Goal: Transaction & Acquisition: Purchase product/service

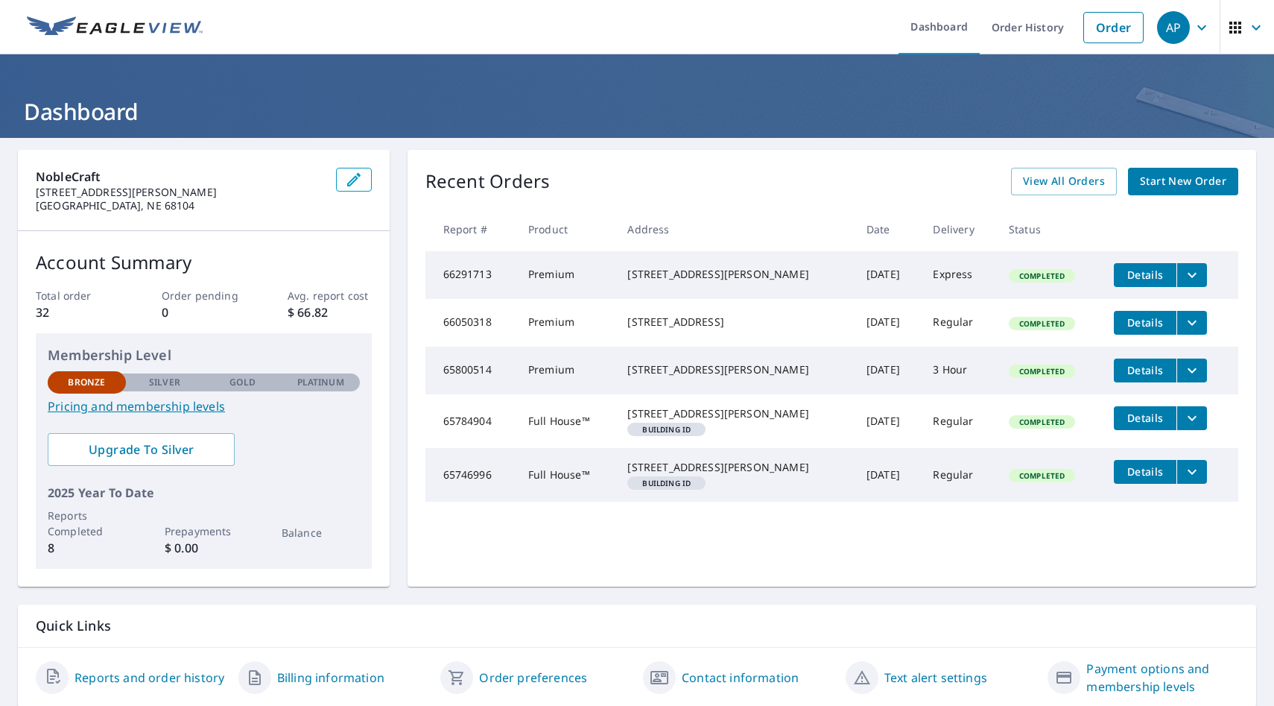
click at [1195, 184] on span "Start New Order" at bounding box center [1183, 181] width 86 height 19
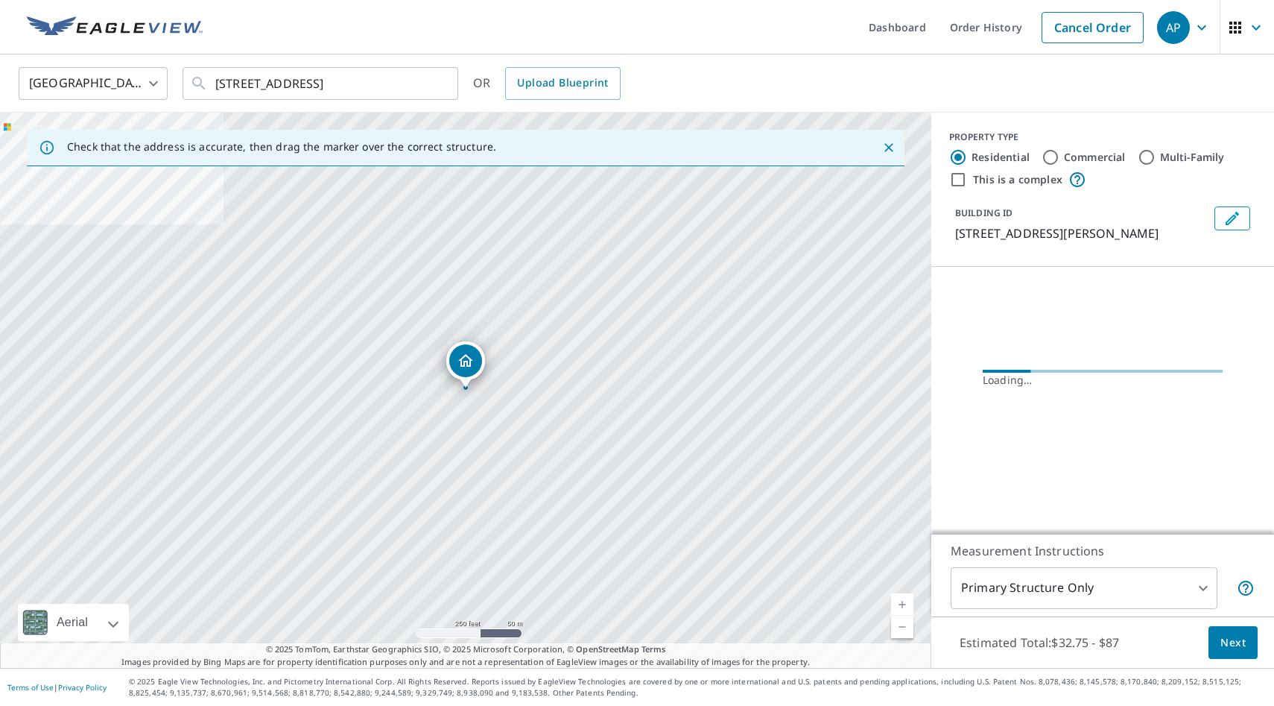
click at [905, 599] on link "Current Level 17, Zoom In" at bounding box center [902, 604] width 22 height 22
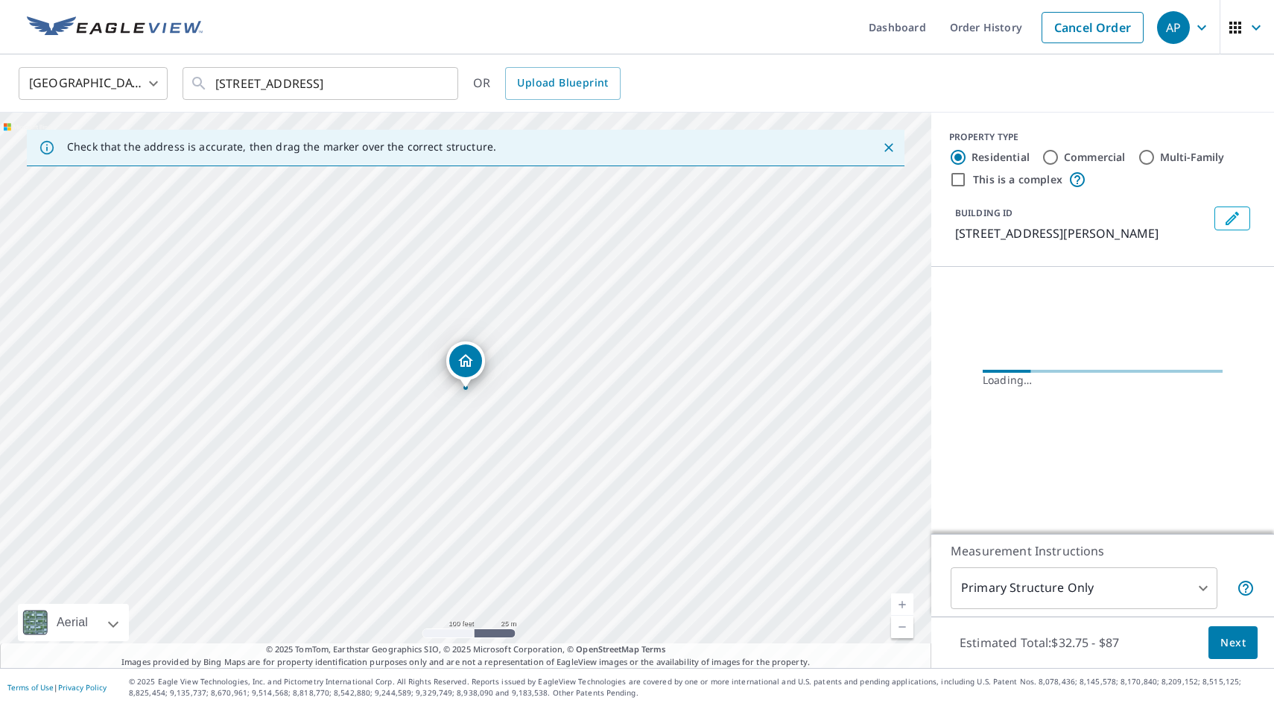
click at [905, 599] on link "Current Level 18, Zoom In" at bounding box center [902, 604] width 22 height 22
click at [905, 599] on link "Current Level 19, Zoom In" at bounding box center [902, 604] width 22 height 22
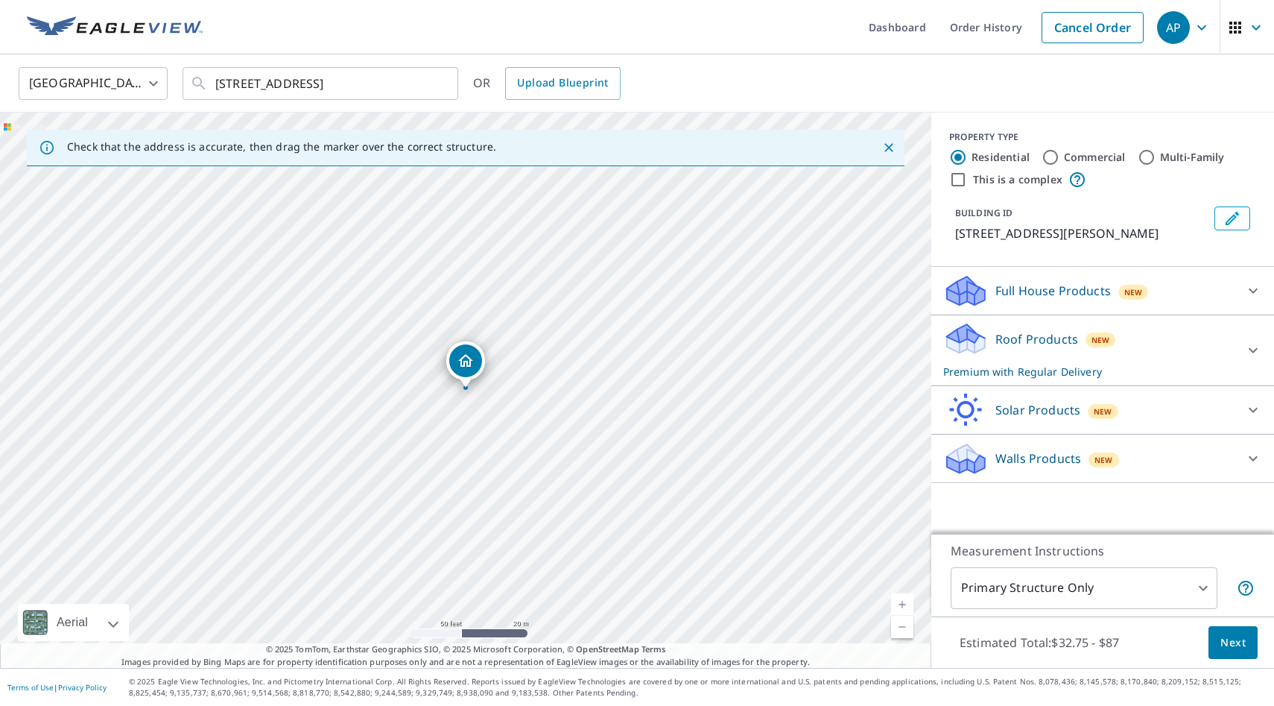
click at [1148, 347] on div "Roof Products New Premium with Regular Delivery" at bounding box center [1089, 350] width 292 height 58
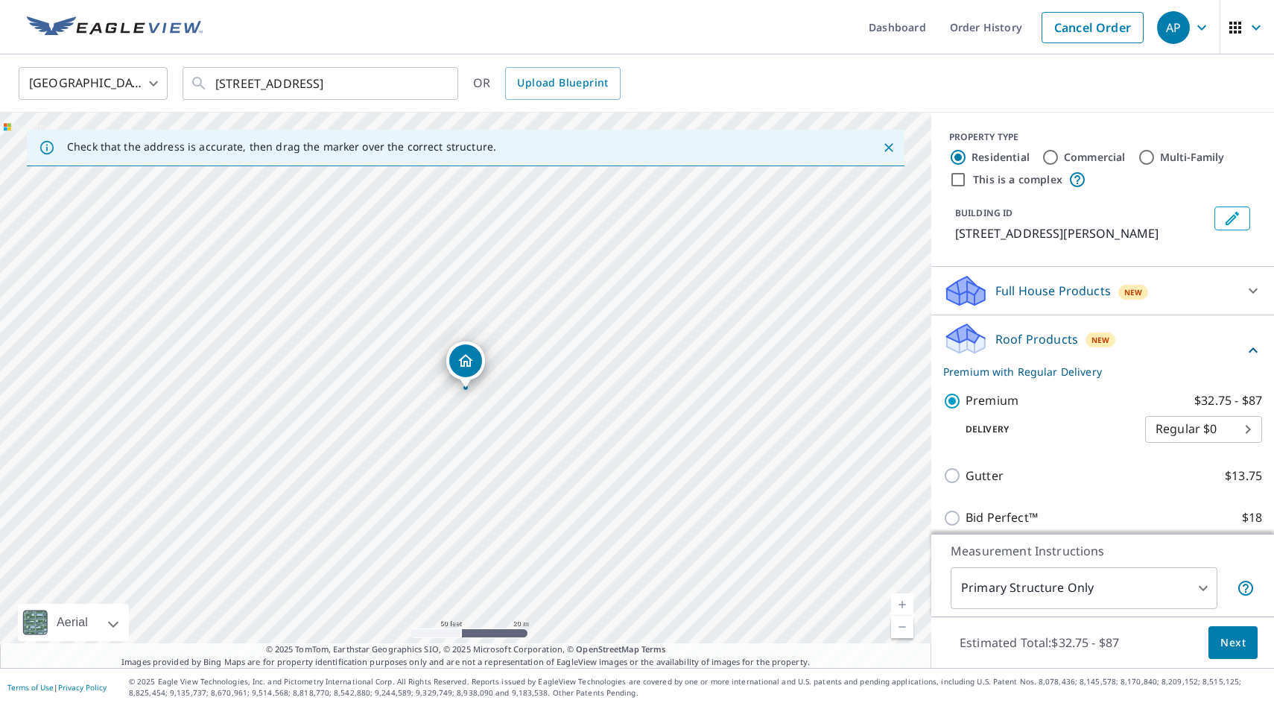
click at [1148, 347] on div "Roof Products New Premium with Regular Delivery" at bounding box center [1093, 350] width 301 height 58
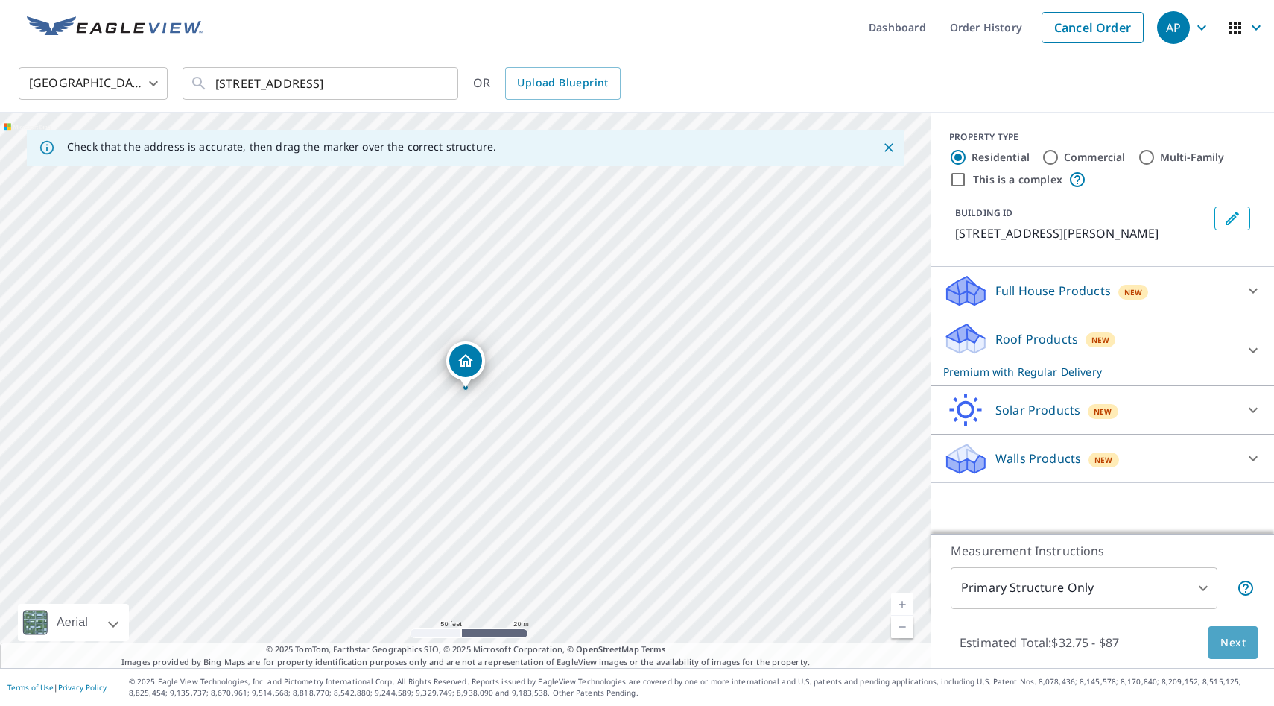
click at [1233, 645] on span "Next" at bounding box center [1233, 642] width 25 height 19
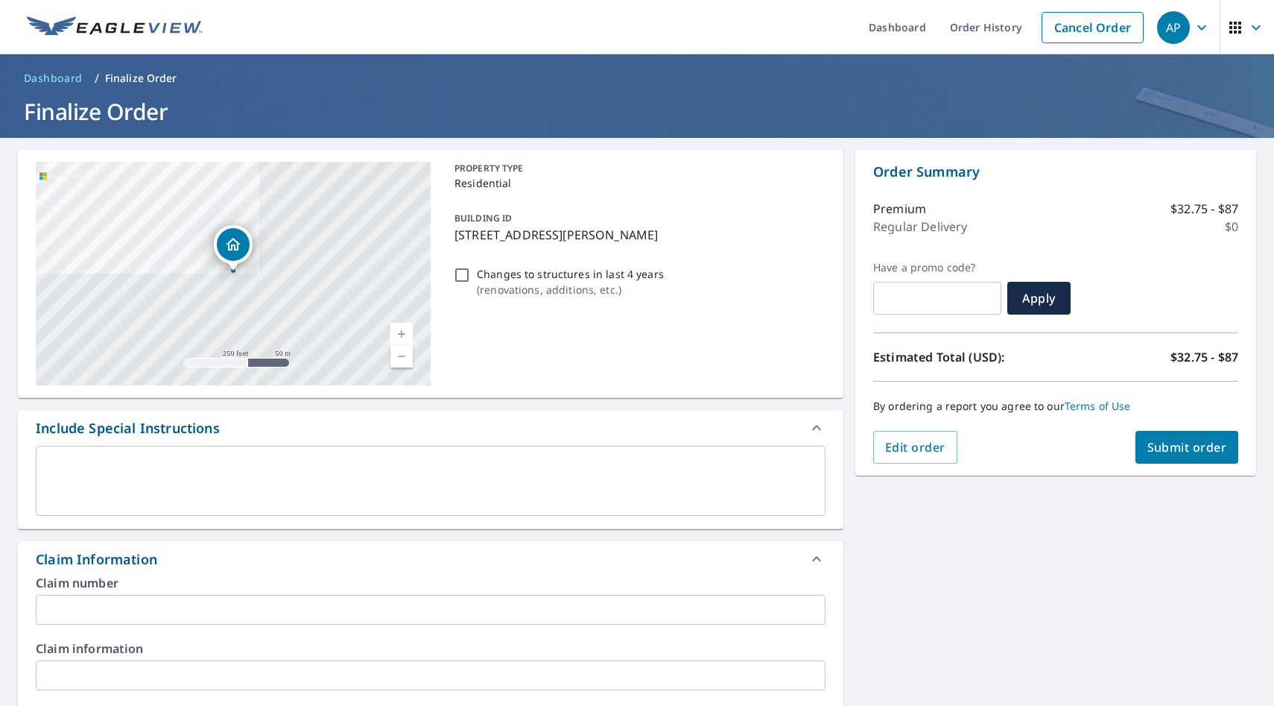
click at [1193, 450] on span "Submit order" at bounding box center [1188, 447] width 80 height 16
click at [1192, 439] on span "Submit order" at bounding box center [1188, 447] width 80 height 16
click at [1178, 458] on button "Submit order" at bounding box center [1188, 447] width 104 height 33
click at [554, 335] on div "PROPERTY TYPE Residential BUILDING ID [STREET_ADDRESS] Changes to structures in…" at bounding box center [637, 274] width 377 height 224
click at [1146, 305] on div "Have a promo code? ​ Apply" at bounding box center [1055, 288] width 365 height 54
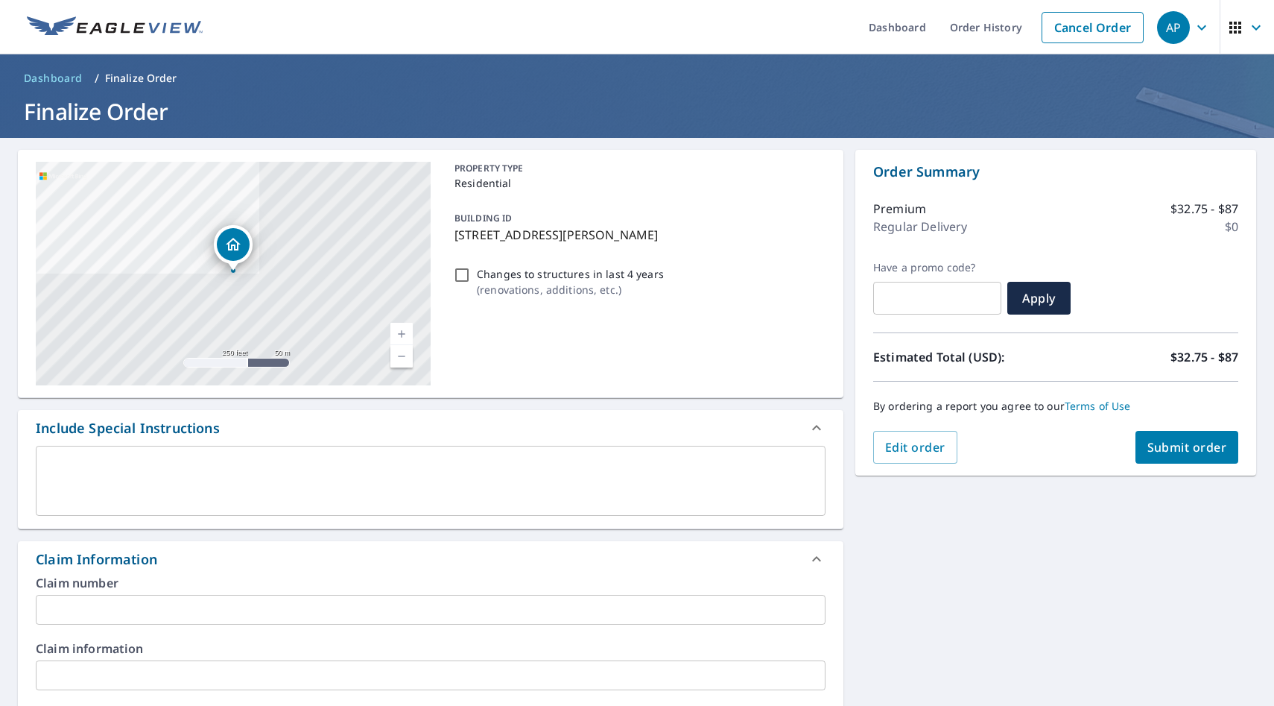
click at [1168, 470] on div "Order Summary Premium $32.75 - $87 Regular Delivery $0 Have a promo code? ​ App…" at bounding box center [1055, 313] width 401 height 326
click at [1168, 466] on div "Order Summary Premium $32.75 - $87 Regular Delivery $0 Have a promo code? ​ App…" at bounding box center [1055, 313] width 401 height 326
click at [1169, 435] on button "Submit order" at bounding box center [1188, 447] width 104 height 33
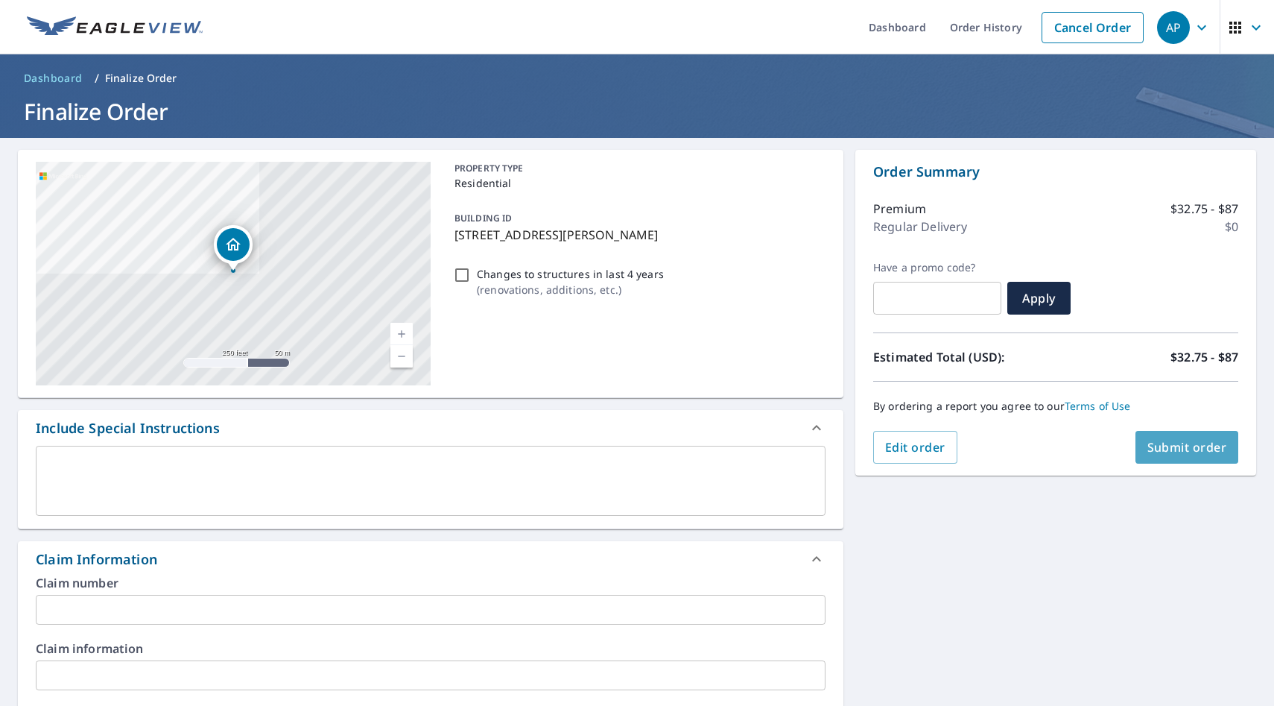
click at [1169, 435] on button "Submit order" at bounding box center [1188, 447] width 104 height 33
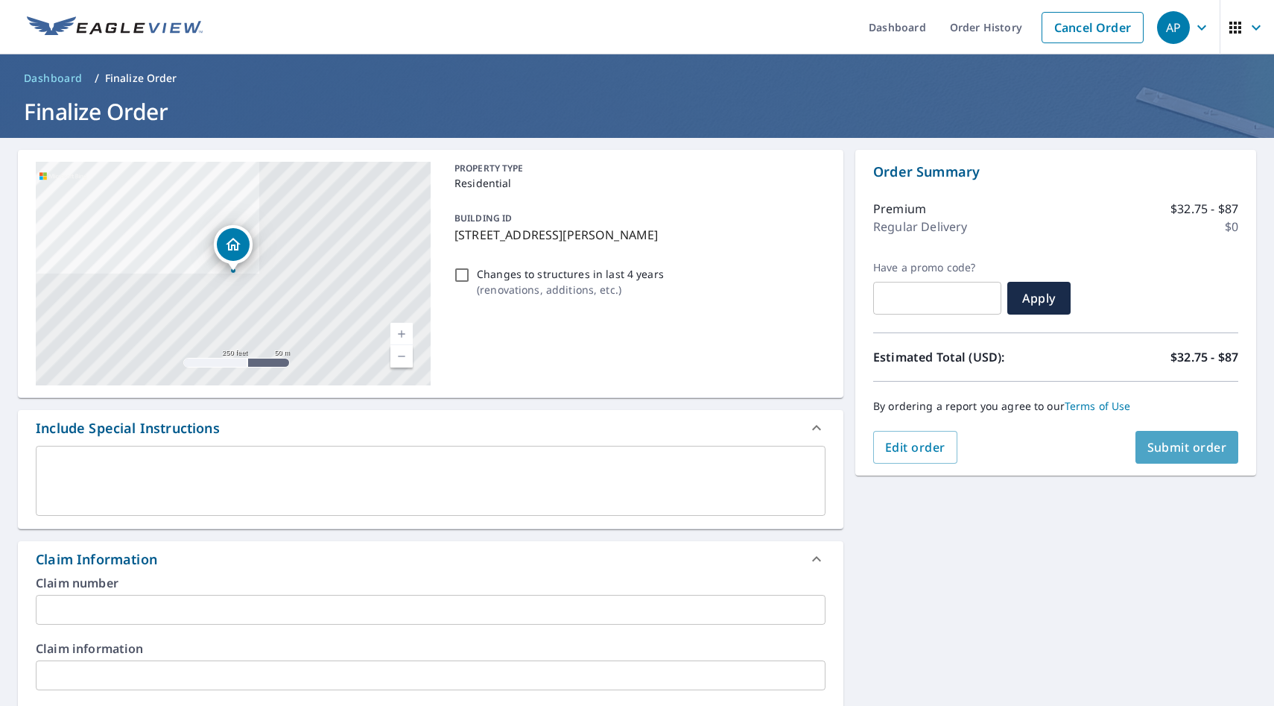
click at [1169, 435] on button "Submit order" at bounding box center [1188, 447] width 104 height 33
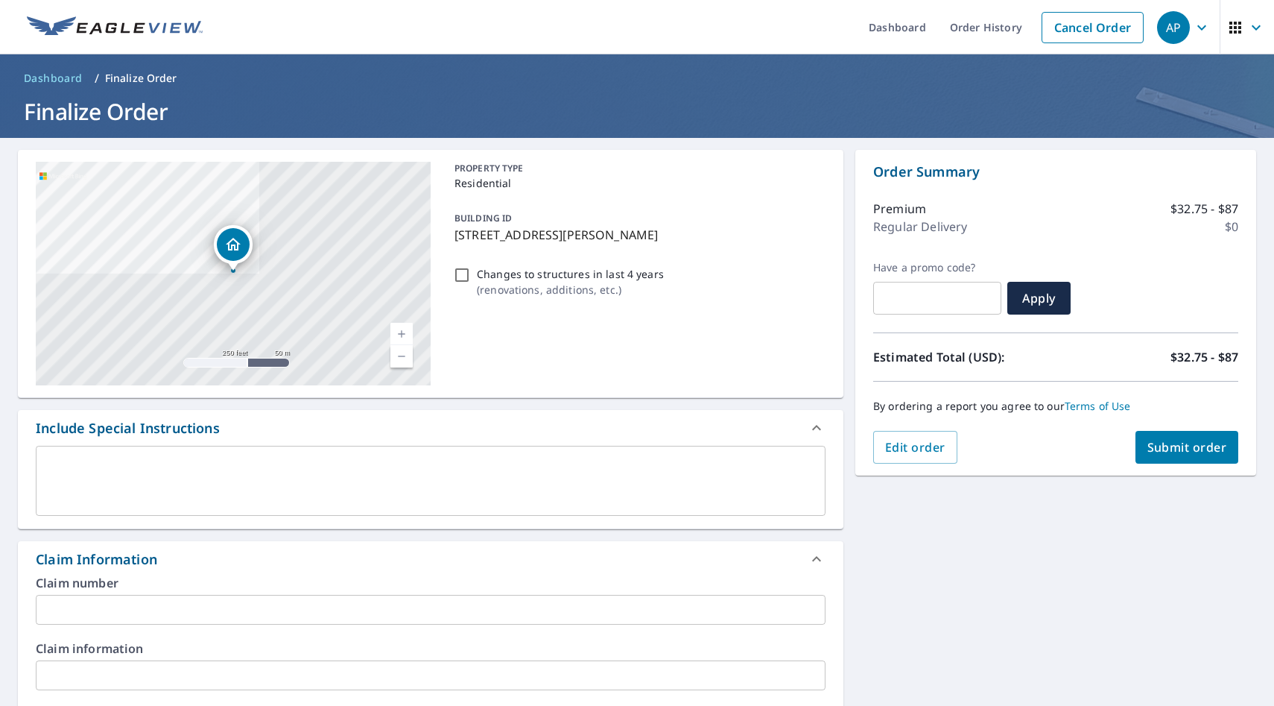
click at [1169, 435] on button "Submit order" at bounding box center [1188, 447] width 104 height 33
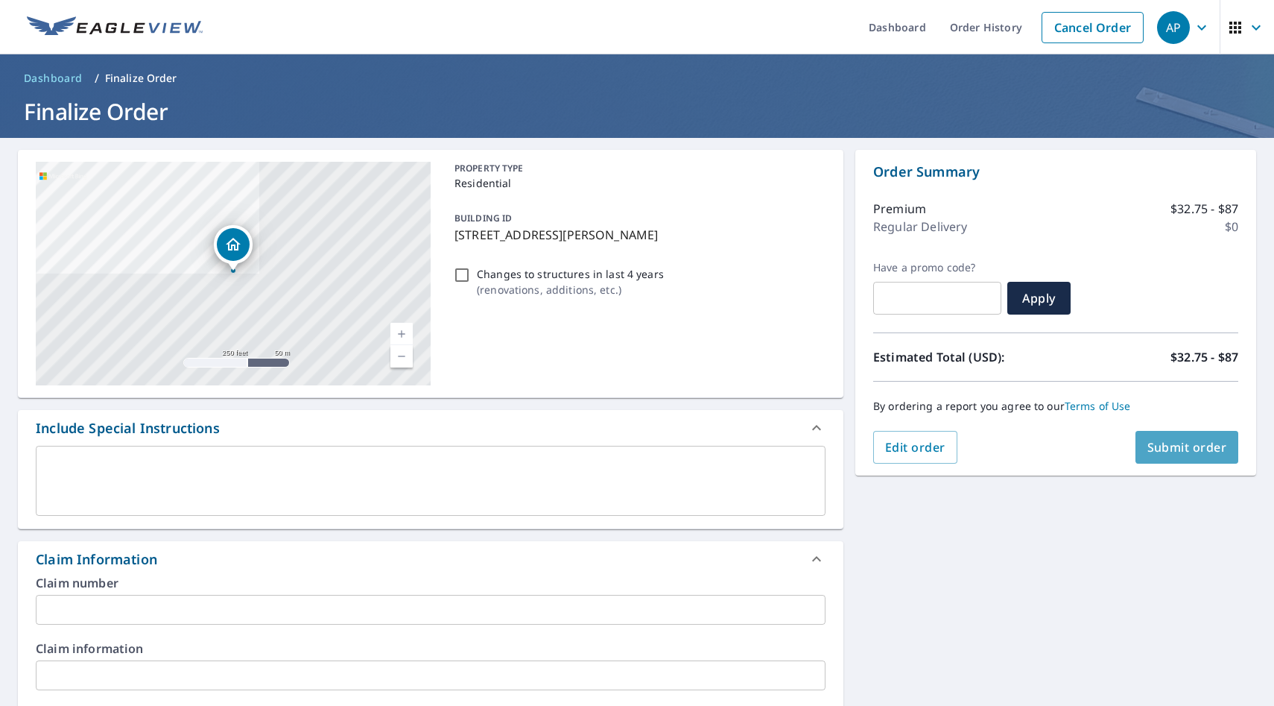
click at [1169, 435] on button "Submit order" at bounding box center [1188, 447] width 104 height 33
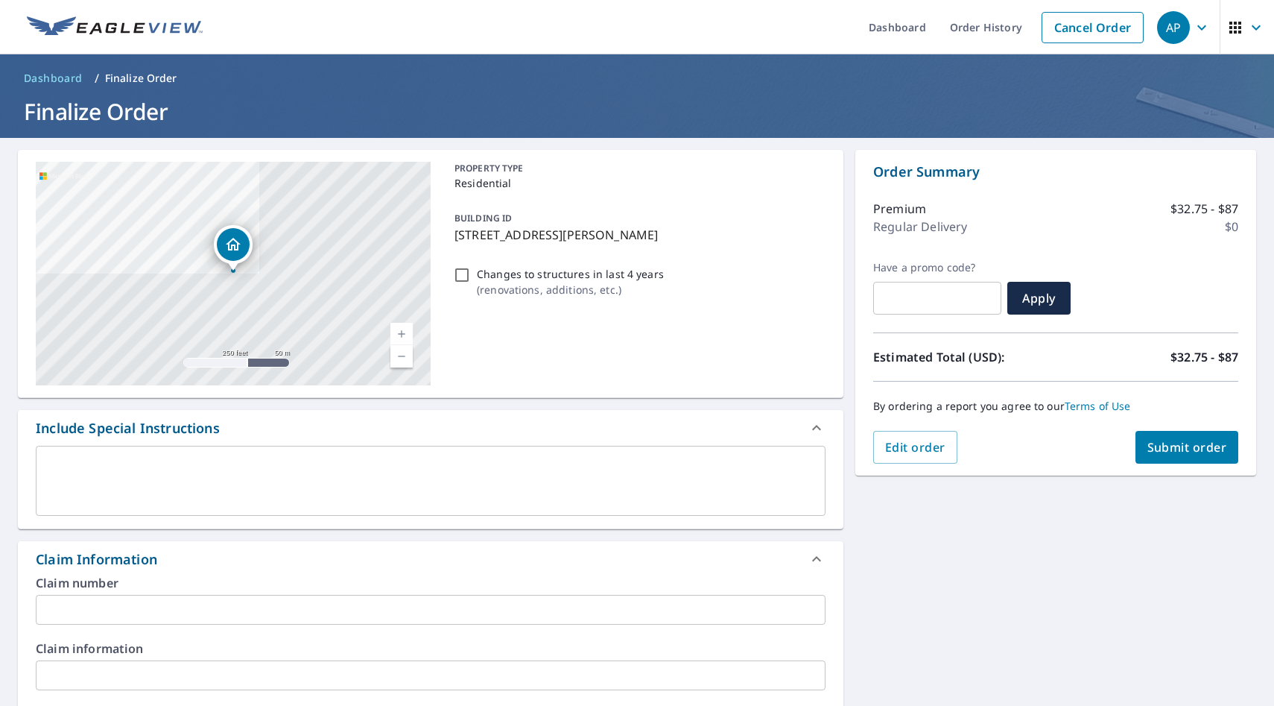
click at [1200, 451] on span "Submit order" at bounding box center [1188, 447] width 80 height 16
click at [1174, 452] on span "Submit order" at bounding box center [1188, 447] width 80 height 16
click at [1187, 439] on span "Submit order" at bounding box center [1188, 447] width 80 height 16
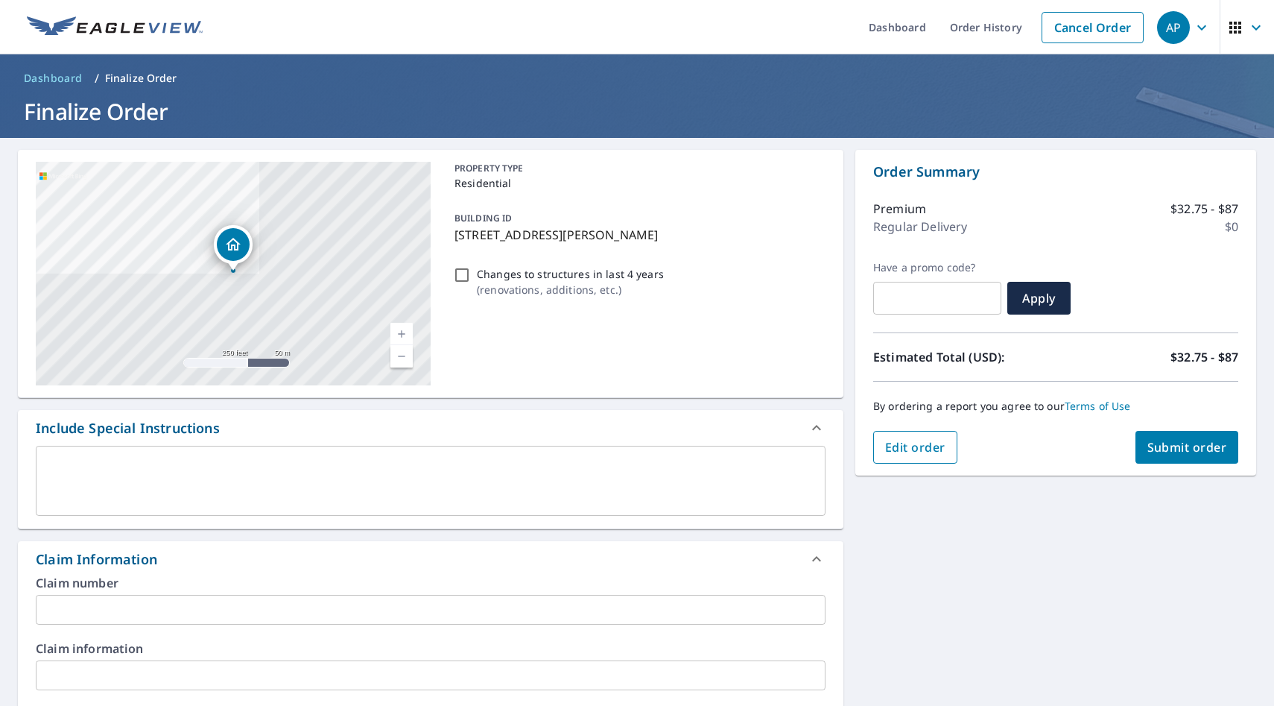
click at [933, 450] on span "Edit order" at bounding box center [915, 447] width 60 height 16
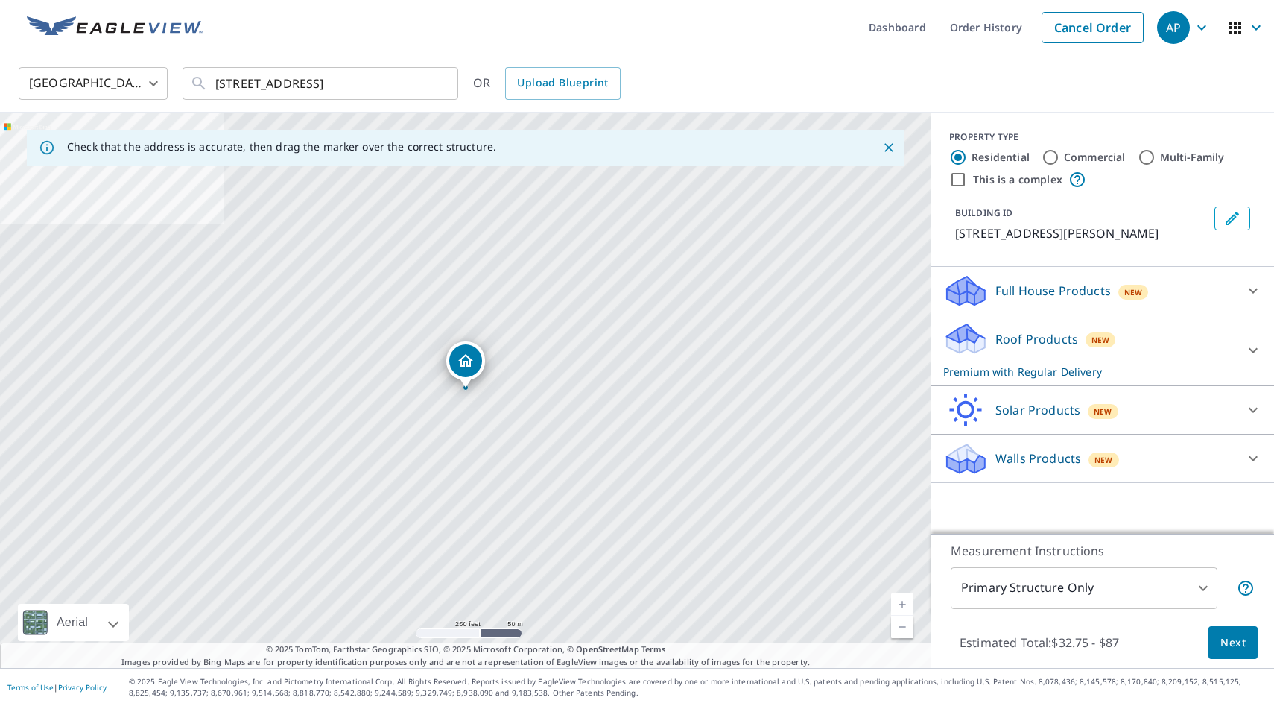
click at [1057, 355] on div "Roof Products New Premium with Regular Delivery" at bounding box center [1089, 350] width 292 height 58
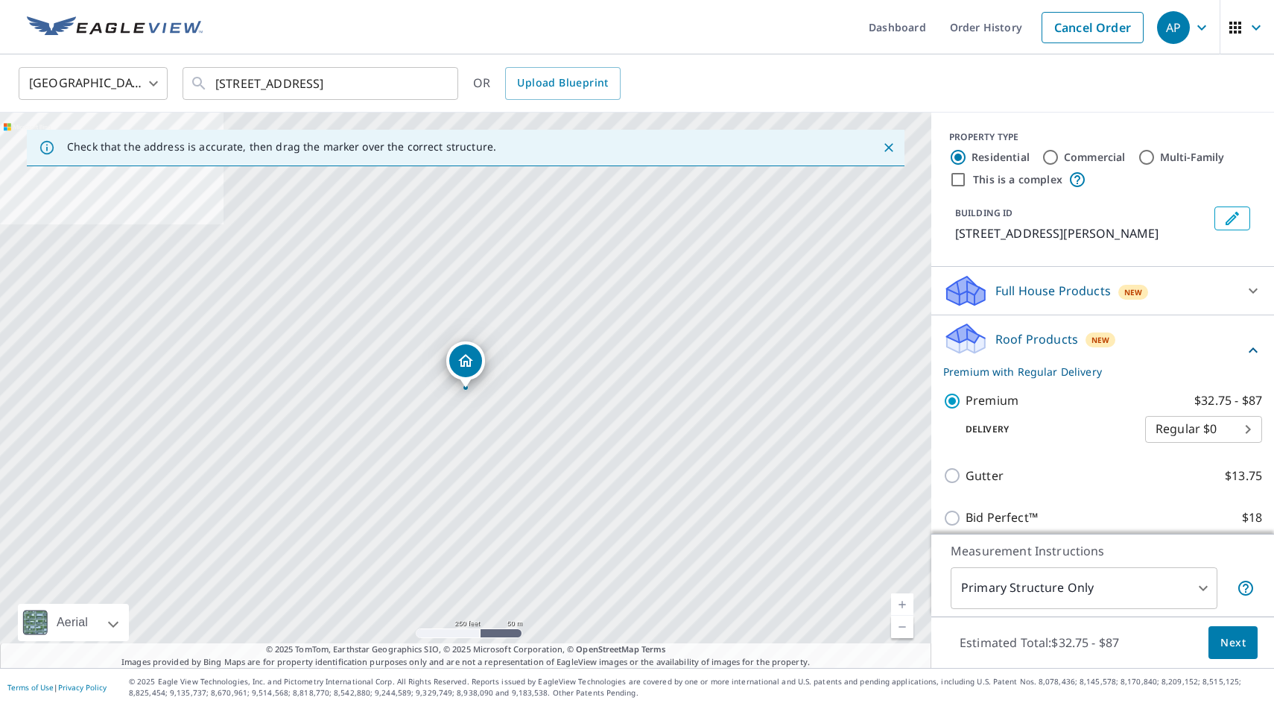
click at [1057, 355] on div "Roof Products New Premium with Regular Delivery" at bounding box center [1093, 350] width 301 height 58
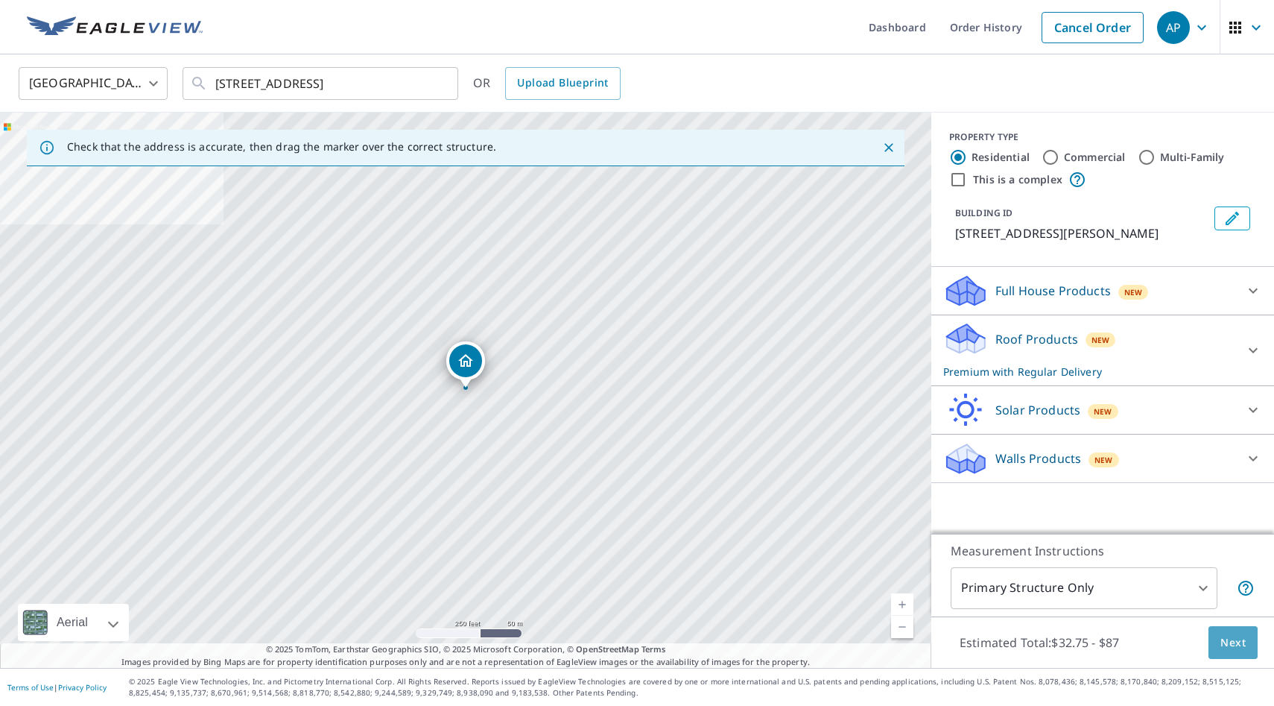
click at [1241, 644] on span "Next" at bounding box center [1233, 642] width 25 height 19
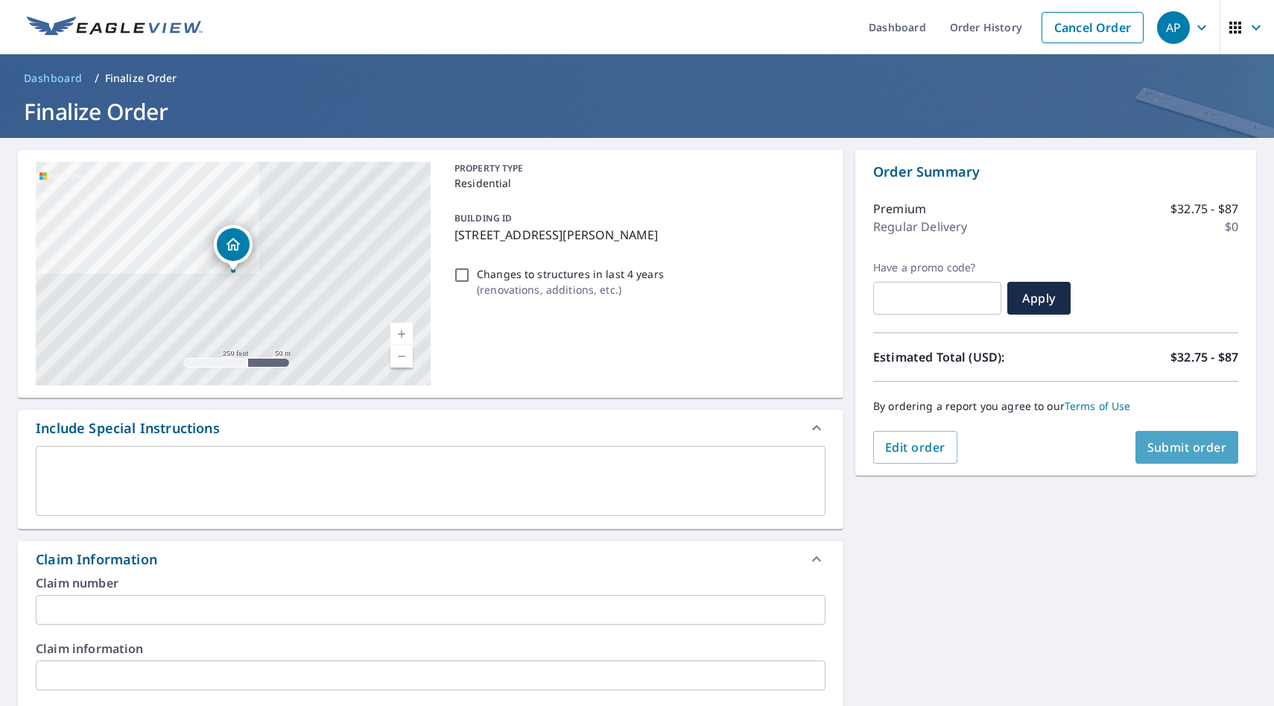
click at [1183, 443] on span "Submit order" at bounding box center [1188, 447] width 80 height 16
click at [1182, 443] on span "Submit order" at bounding box center [1188, 447] width 80 height 16
click at [898, 37] on link "Dashboard" at bounding box center [897, 27] width 81 height 54
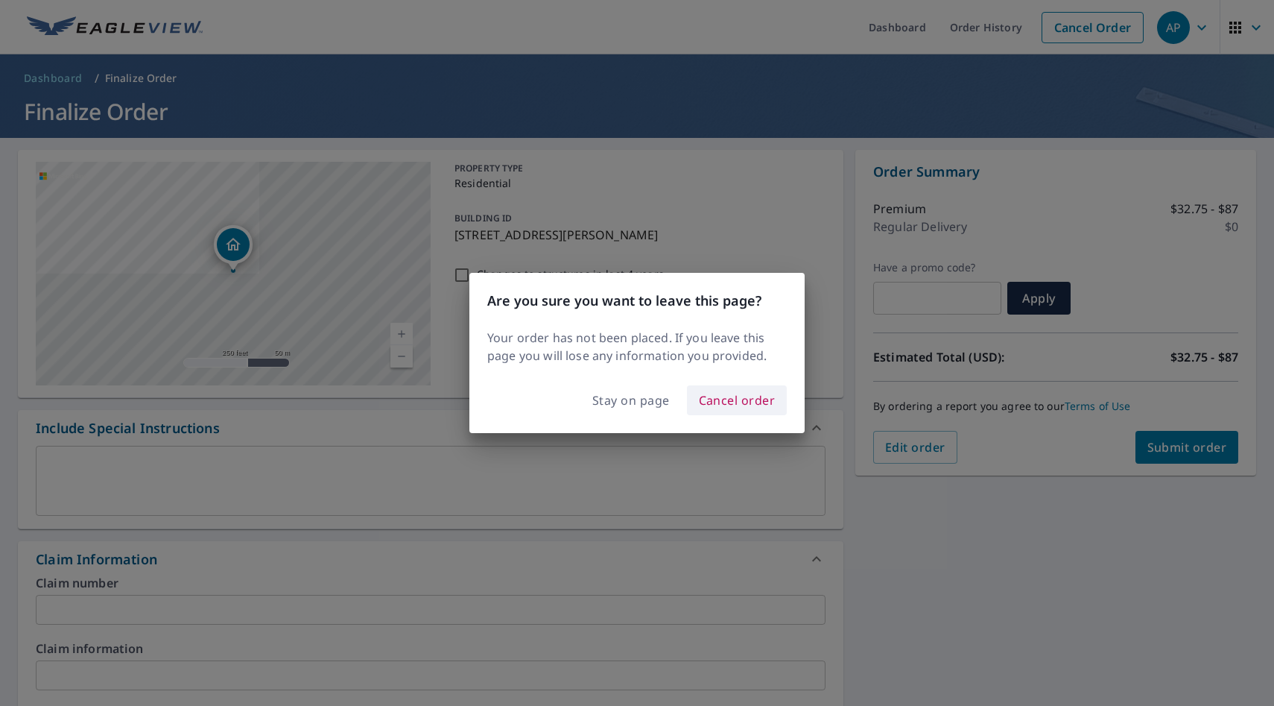
click at [730, 398] on span "Cancel order" at bounding box center [737, 400] width 77 height 21
